Goal: Information Seeking & Learning: Learn about a topic

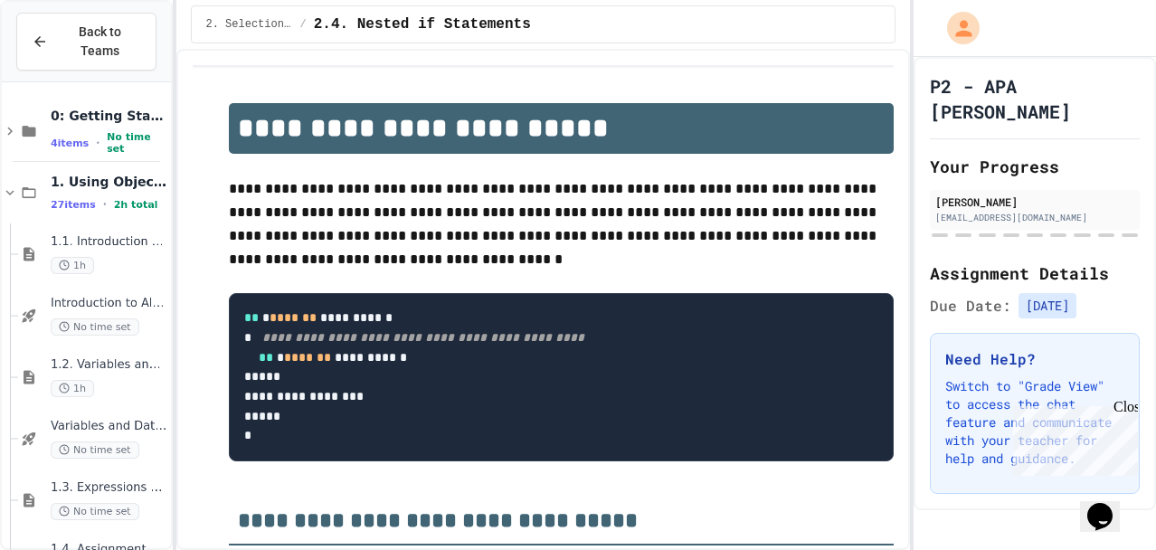
drag, startPoint x: 120, startPoint y: 78, endPoint x: 161, endPoint y: 130, distance: 66.4
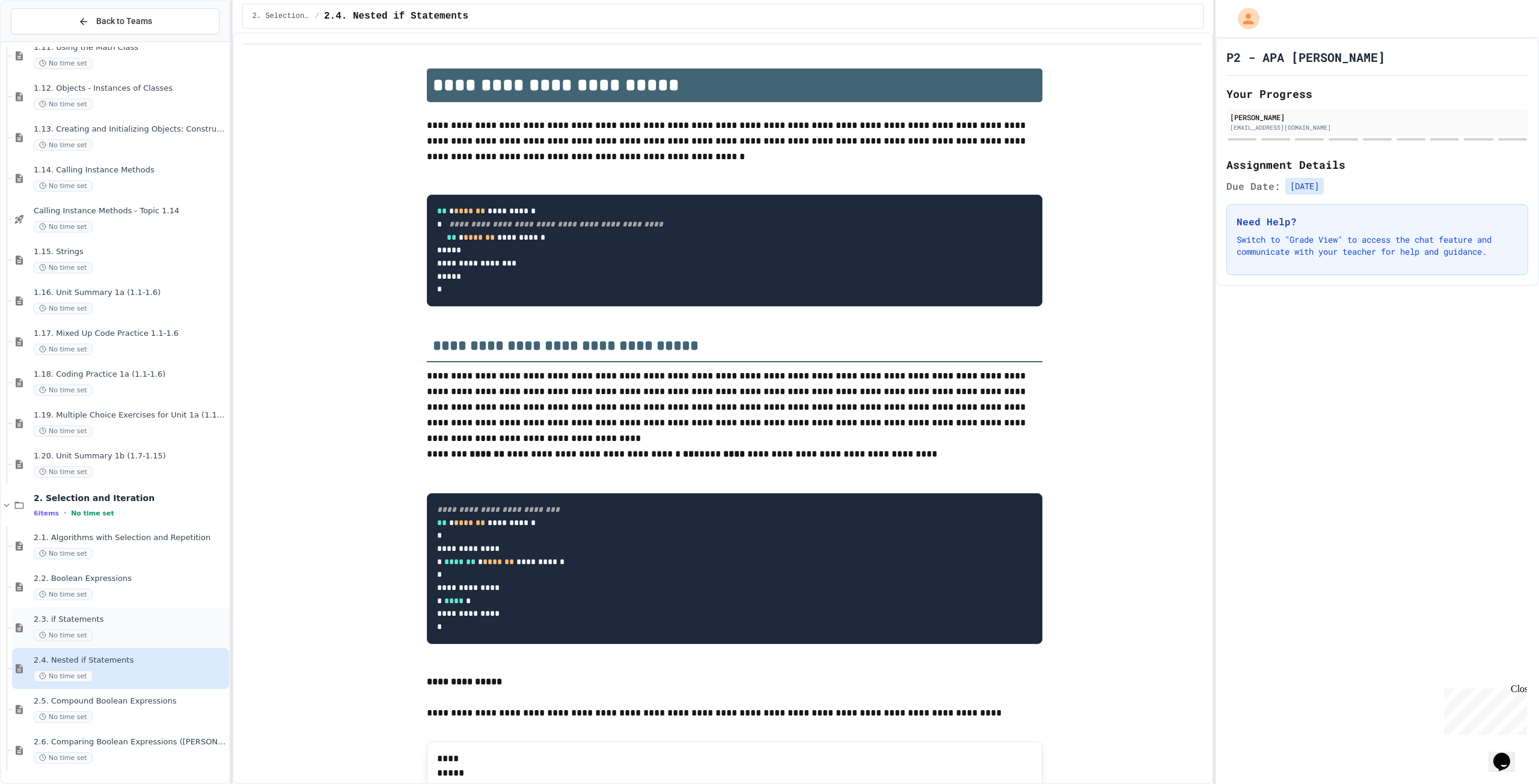
click at [120, 619] on span "2.3. if Statements" at bounding box center [130, 619] width 193 height 10
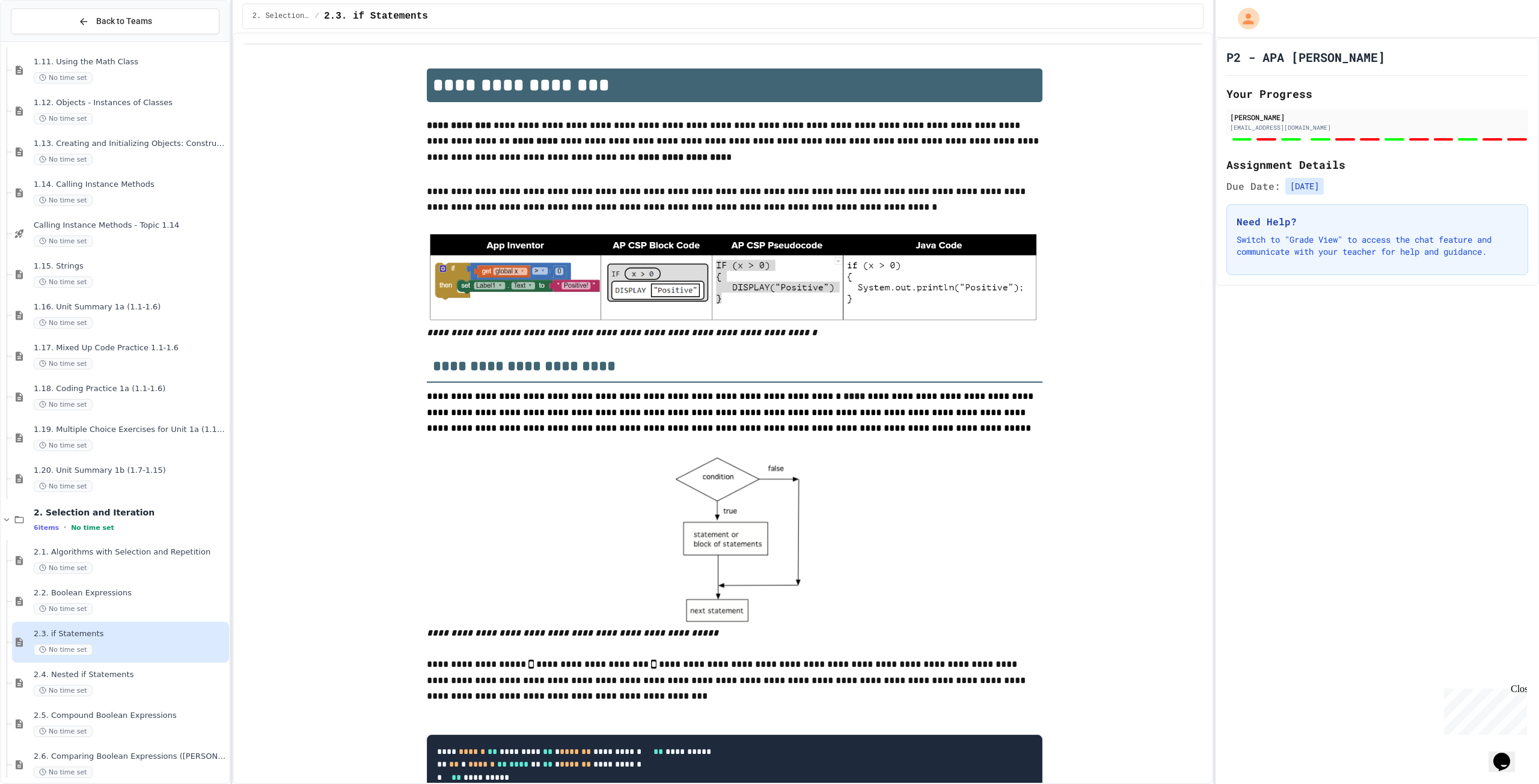
type input "**********"
click at [158, 650] on div "No time set" at bounding box center [130, 650] width 193 height 11
click at [194, 670] on div "2.4. Nested if Statements No time set" at bounding box center [120, 683] width 217 height 41
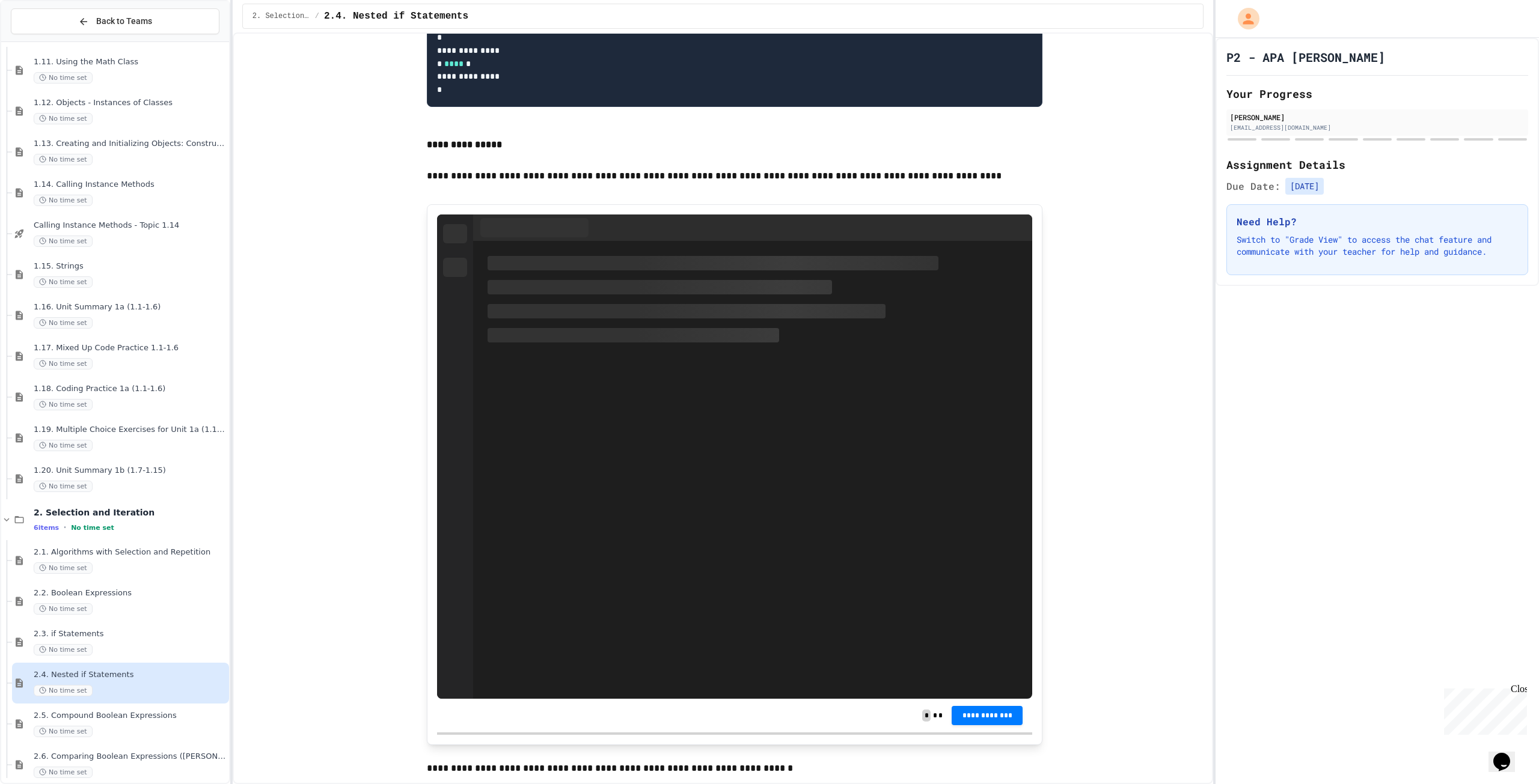
scroll to position [541, 0]
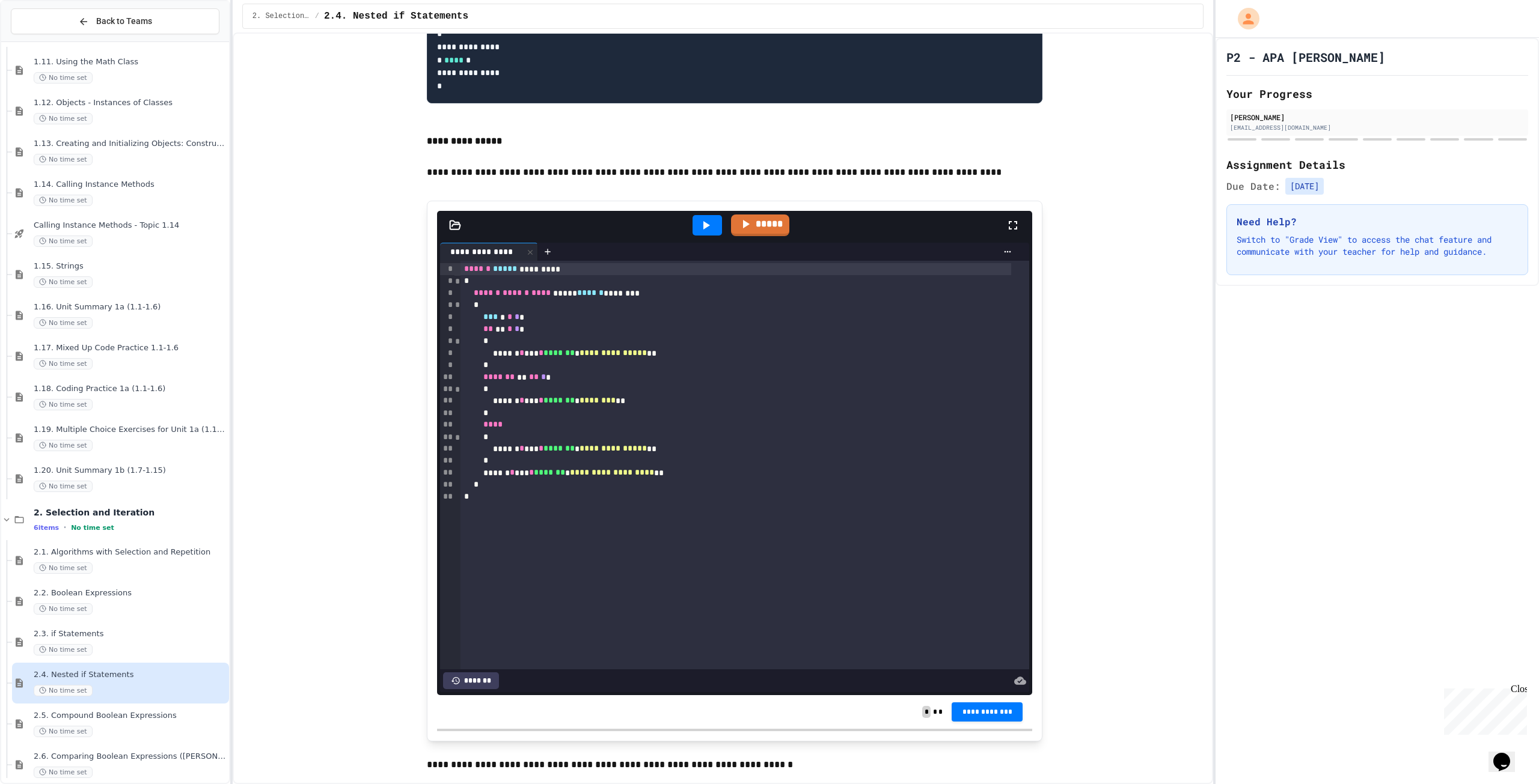
drag, startPoint x: 318, startPoint y: 354, endPoint x: 311, endPoint y: 312, distance: 42.6
drag, startPoint x: 311, startPoint y: 312, endPoint x: 329, endPoint y: 185, distance: 128.3
click at [703, 229] on icon at bounding box center [707, 225] width 7 height 9
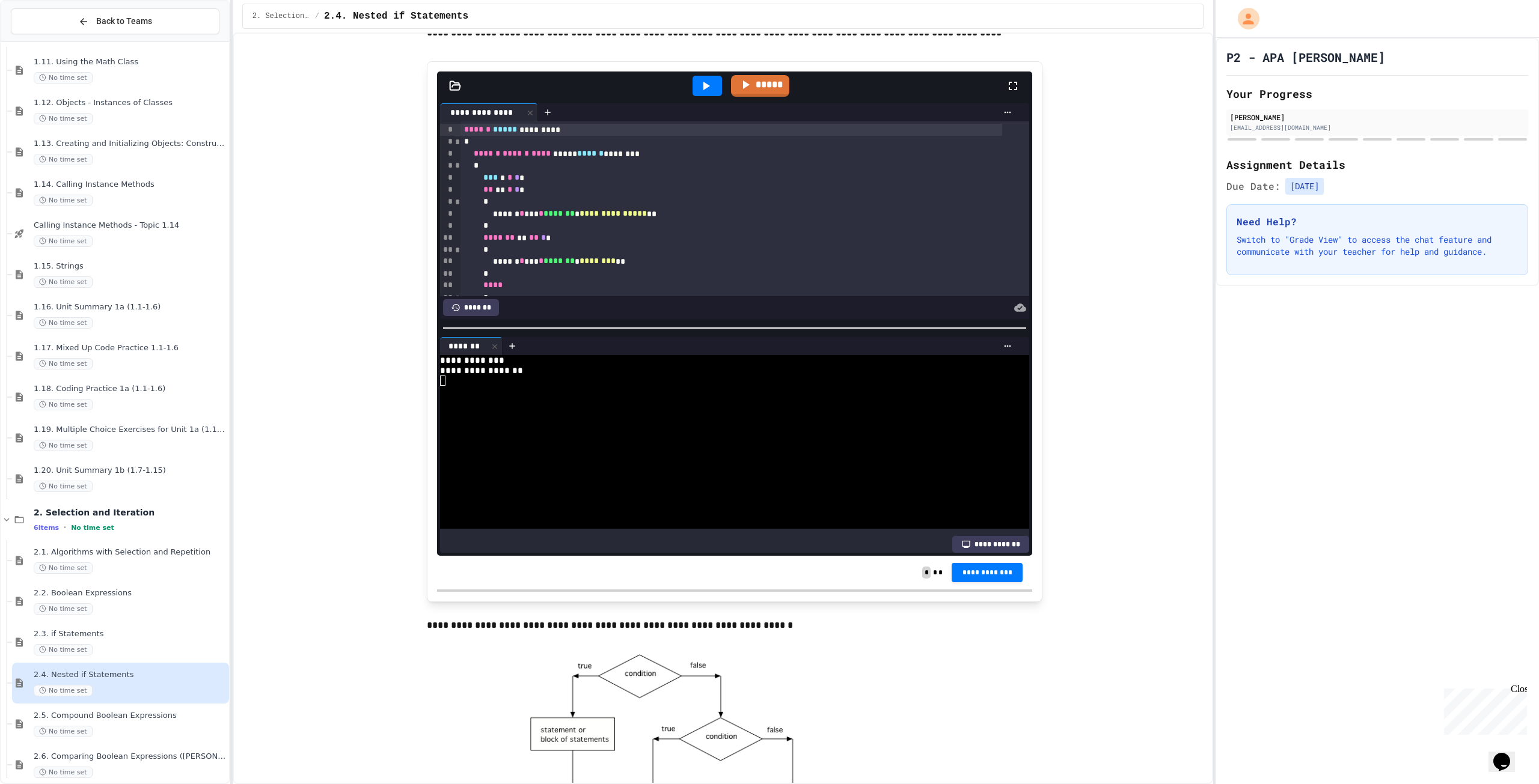
scroll to position [661, 0]
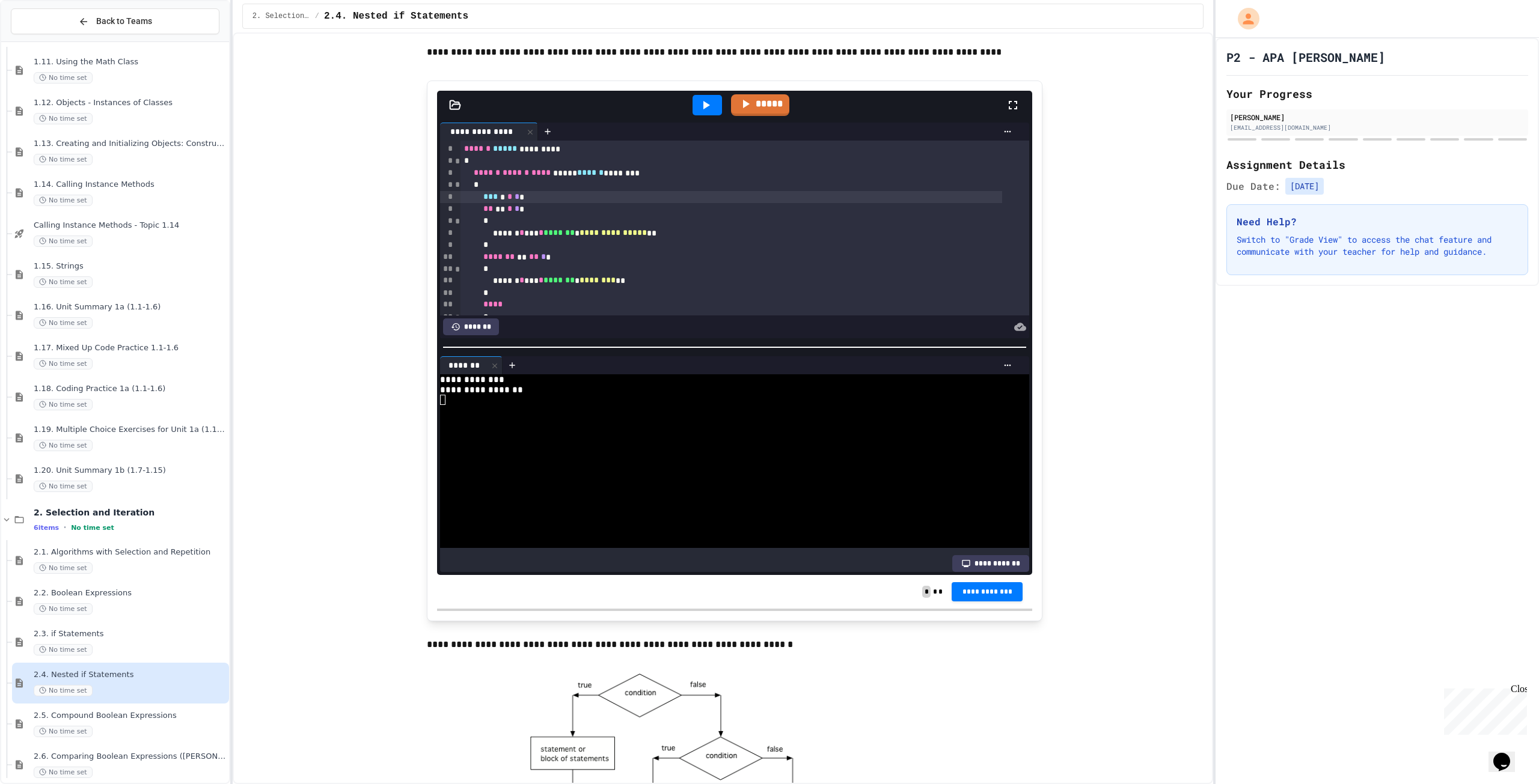
click at [519, 201] on span "*" at bounding box center [517, 196] width 5 height 9
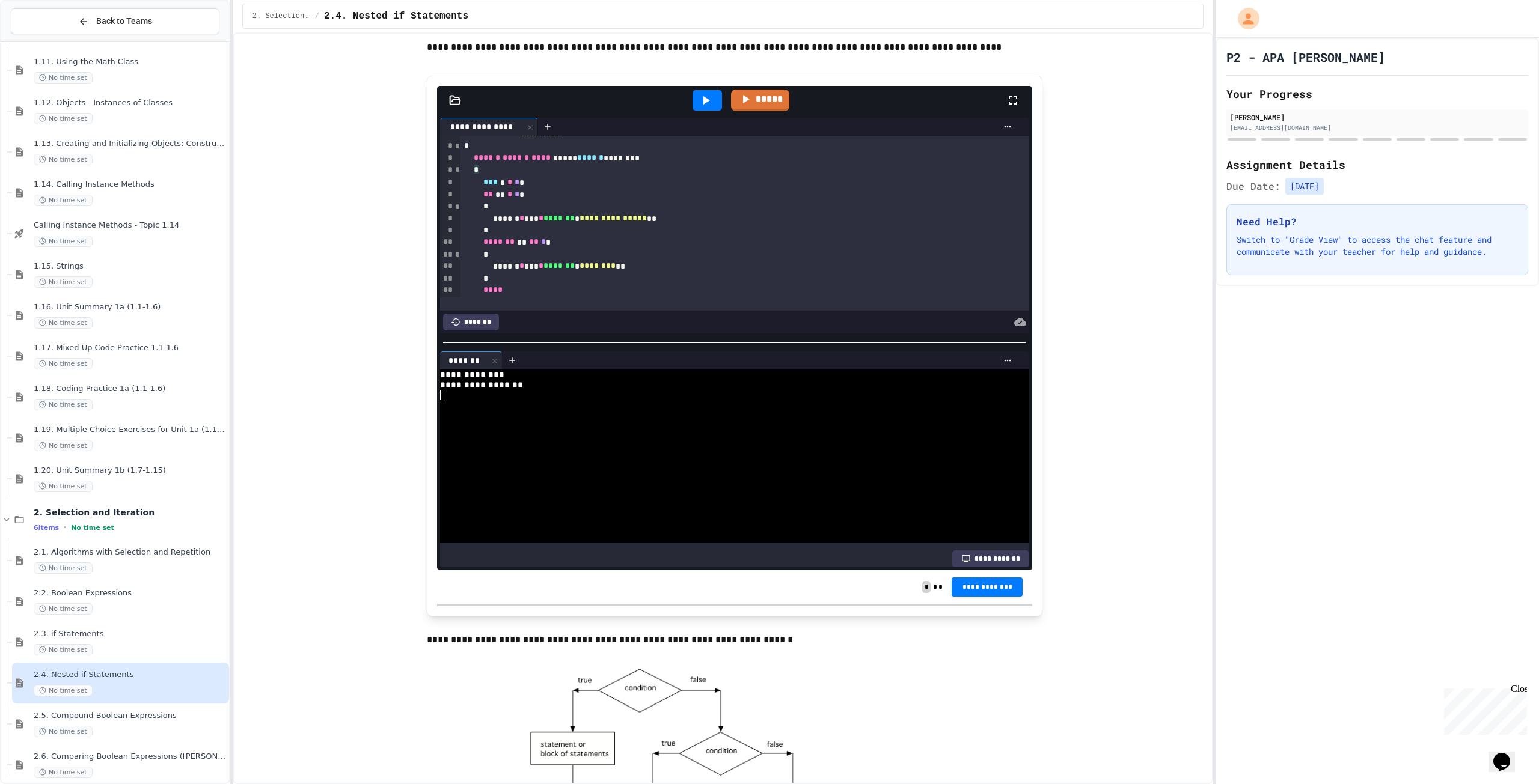
scroll to position [0, 0]
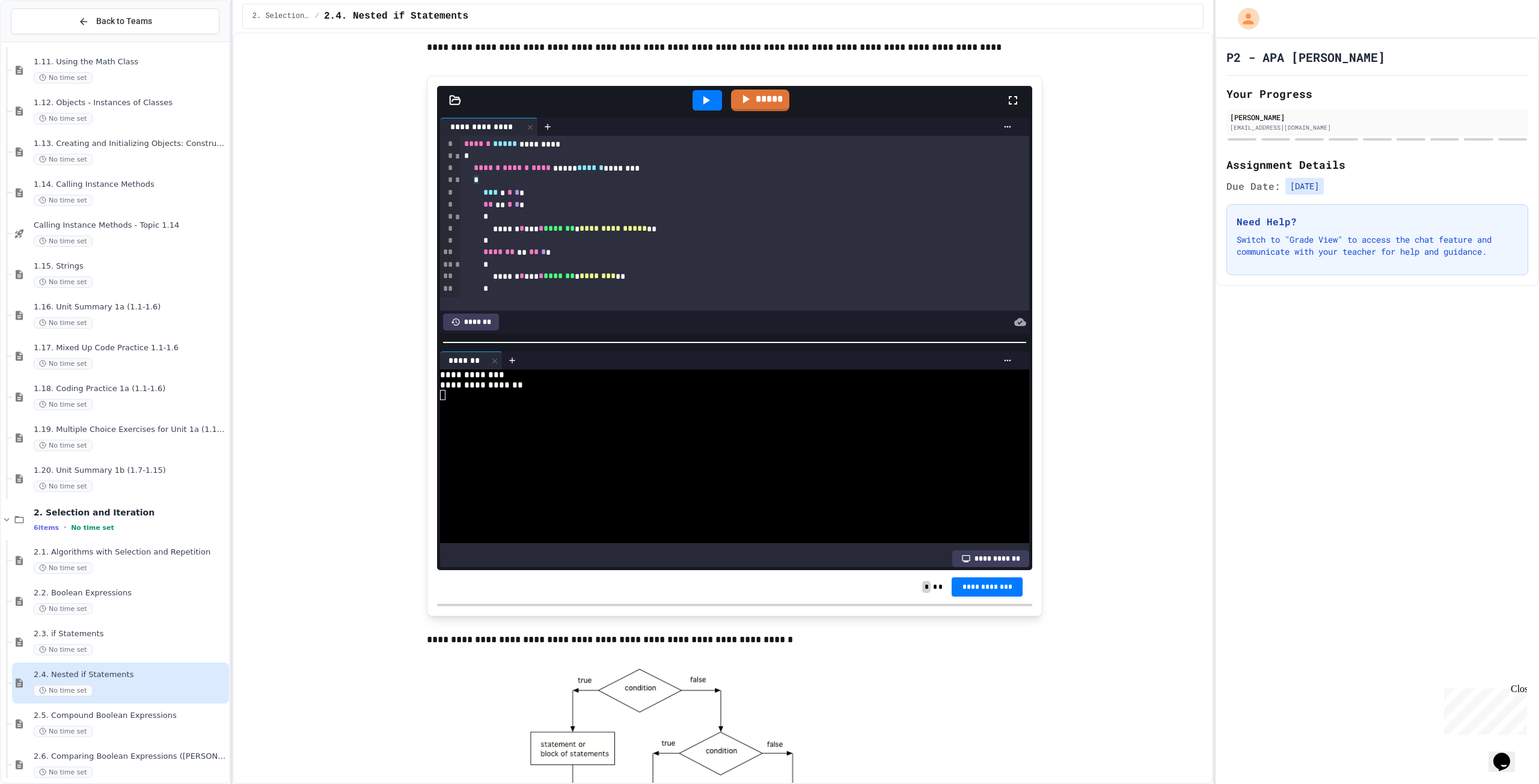
click at [519, 197] on span "*" at bounding box center [517, 192] width 5 height 9
click at [699, 108] on icon at bounding box center [706, 100] width 15 height 15
